Goal: Task Accomplishment & Management: Complete application form

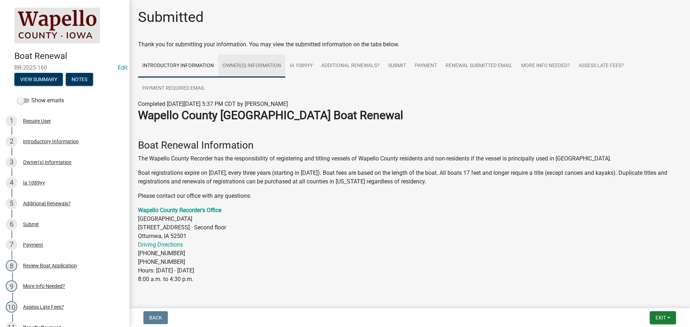
click at [241, 66] on link "Owner(s) Information" at bounding box center [251, 66] width 67 height 23
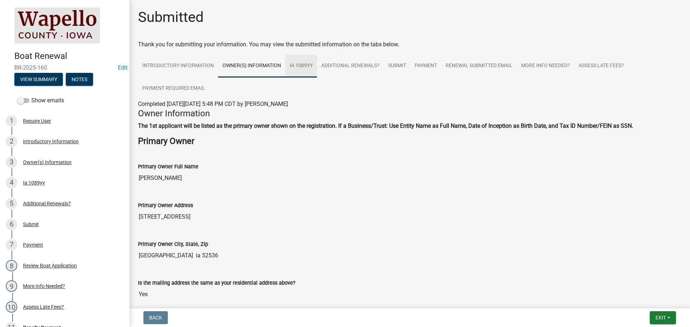
click at [314, 65] on link "Ia 1089yy" at bounding box center [301, 66] width 32 height 23
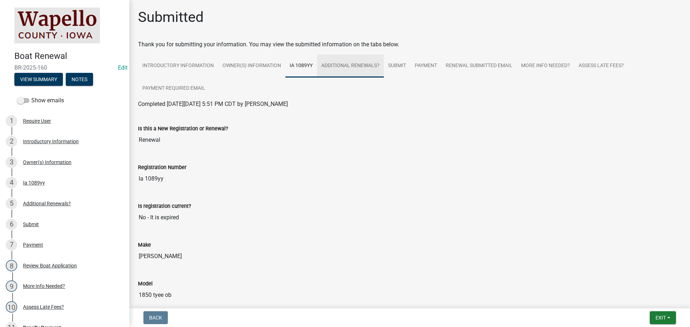
click at [341, 67] on link "Additional Renewals?" at bounding box center [350, 66] width 67 height 23
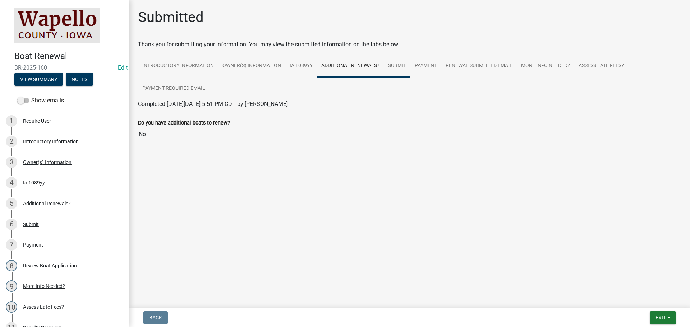
click at [392, 65] on link "Submit" at bounding box center [397, 66] width 27 height 23
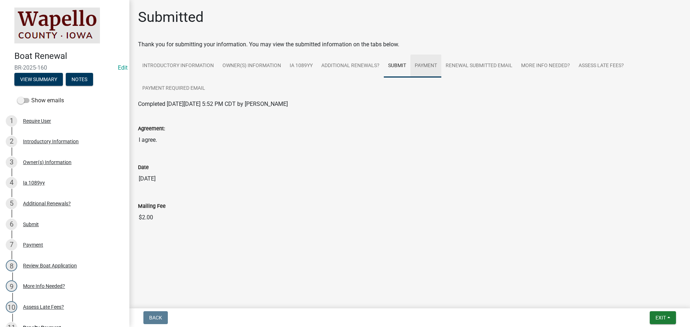
click at [416, 67] on link "Payment" at bounding box center [425, 66] width 31 height 23
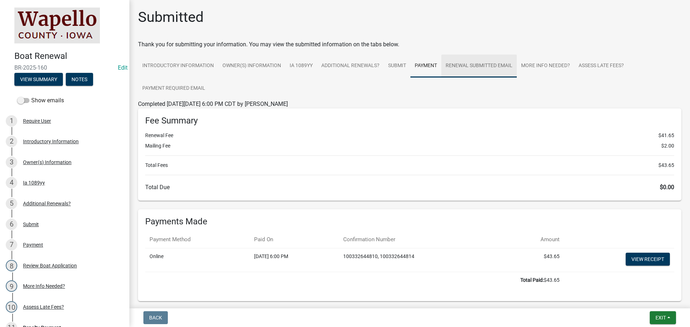
click at [466, 68] on link "Renewal Submitted Email" at bounding box center [478, 66] width 75 height 23
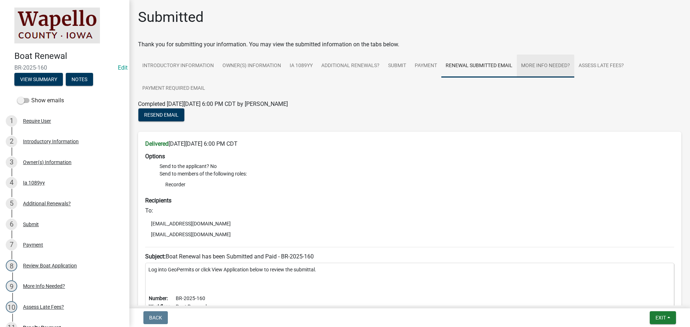
click at [561, 64] on link "More Info Needed?" at bounding box center [544, 66] width 57 height 23
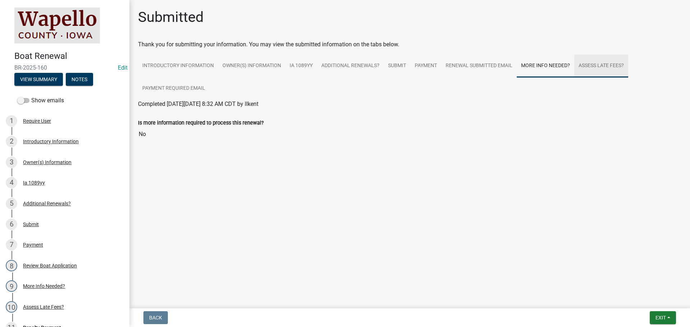
click at [585, 65] on link "Assess Late Fees?" at bounding box center [601, 66] width 54 height 23
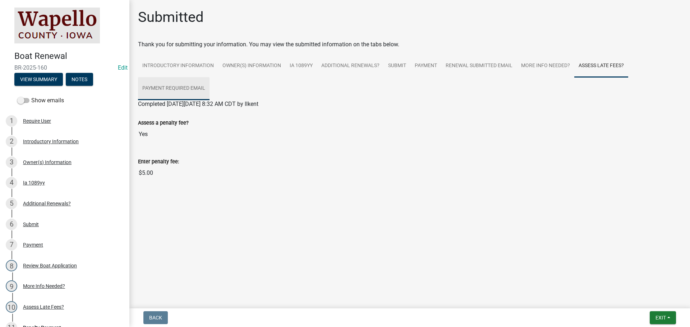
click at [197, 84] on link "Payment Required Email" at bounding box center [173, 88] width 71 height 23
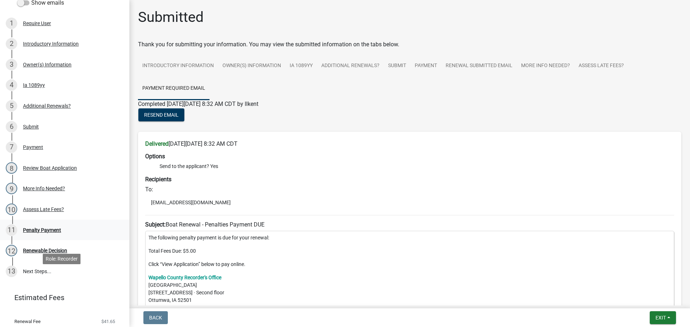
scroll to position [108, 0]
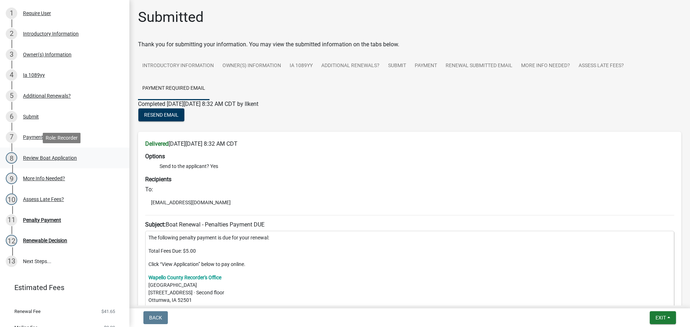
click at [56, 158] on div "Review Boat Application" at bounding box center [50, 157] width 54 height 5
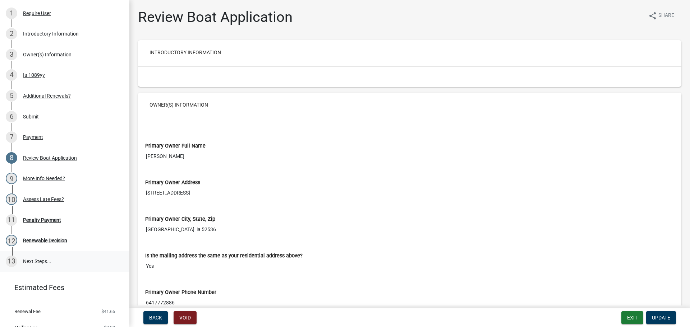
click at [36, 260] on link "13 Next Steps..." at bounding box center [64, 261] width 129 height 21
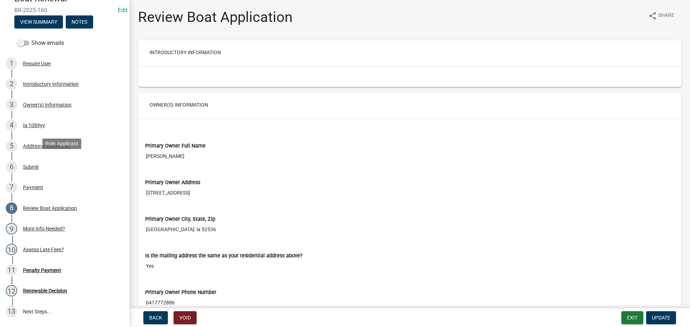
scroll to position [0, 0]
